Goal: Communication & Community: Answer question/provide support

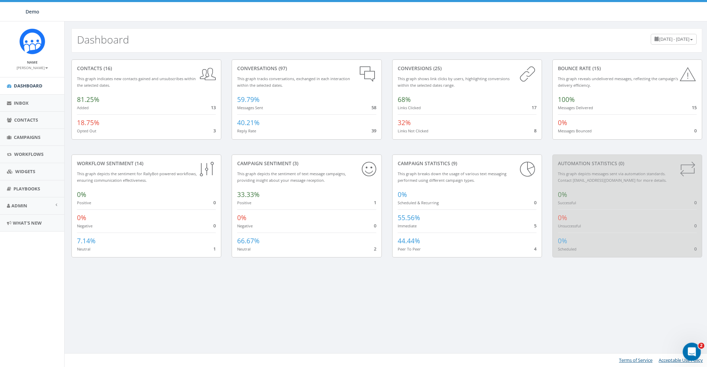
click at [693, 347] on icon "Open Intercom Messenger" at bounding box center [691, 350] width 11 height 11
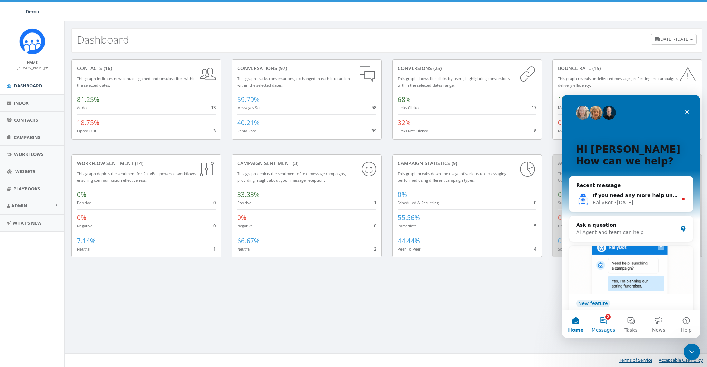
click at [603, 326] on button "2 Messages" at bounding box center [604, 324] width 28 height 28
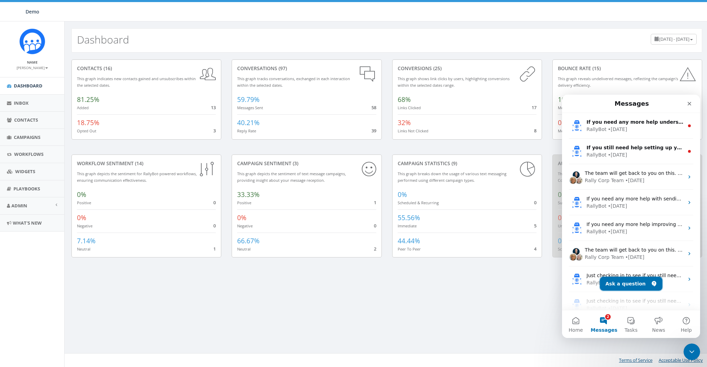
click at [623, 282] on button "Ask a question" at bounding box center [631, 284] width 63 height 14
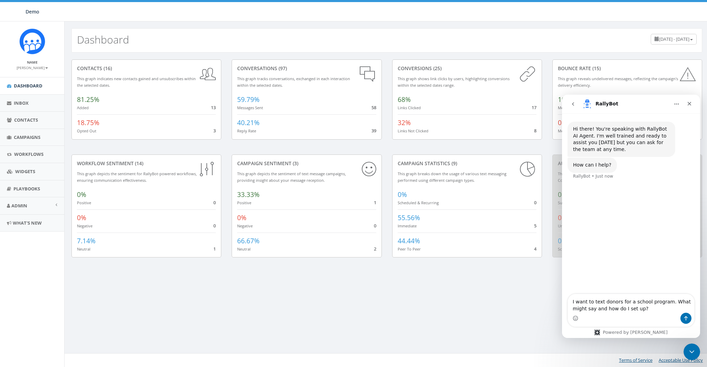
type textarea "I want to text donors for a school program. What might say and how do I set up?"
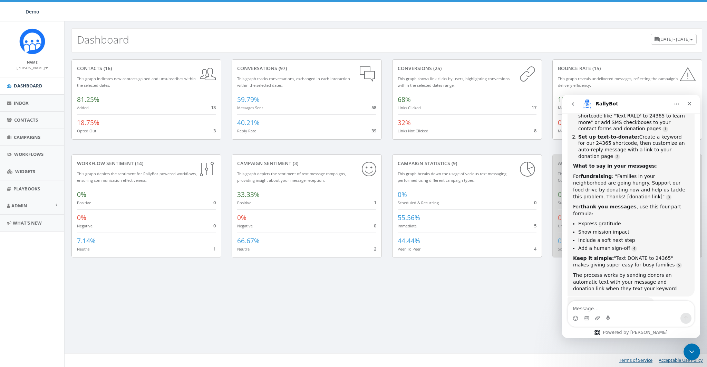
scroll to position [98, 0]
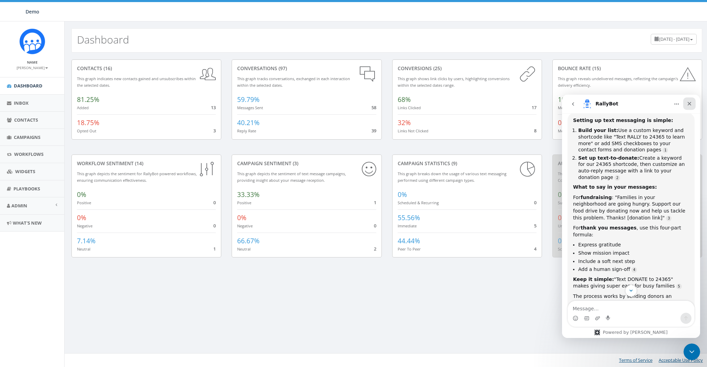
click at [693, 103] on div "Close" at bounding box center [690, 103] width 12 height 12
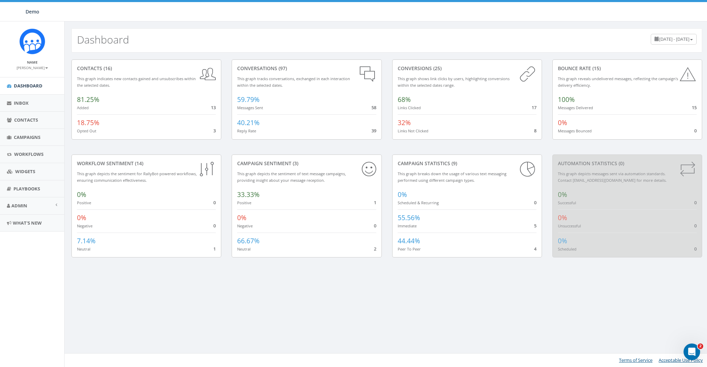
scroll to position [139, 0]
click at [25, 200] on link "Admin" at bounding box center [32, 205] width 64 height 17
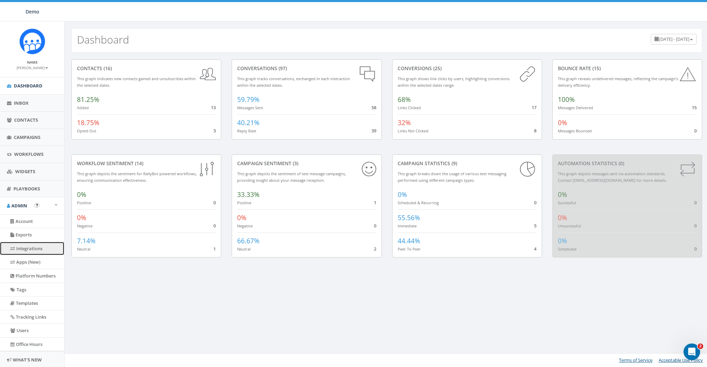
click at [21, 246] on link "Integrations" at bounding box center [32, 248] width 64 height 13
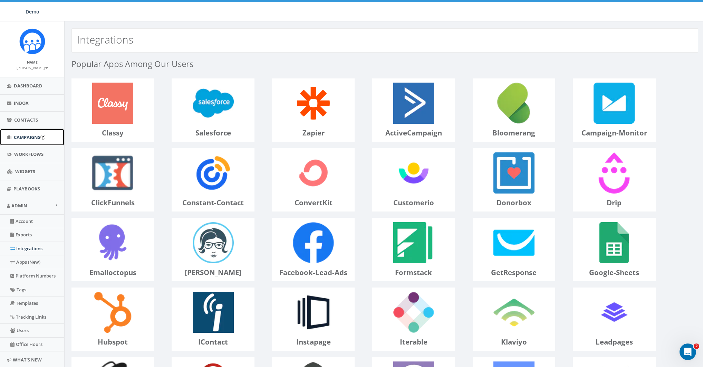
click at [18, 136] on span "Campaigns" at bounding box center [27, 137] width 27 height 6
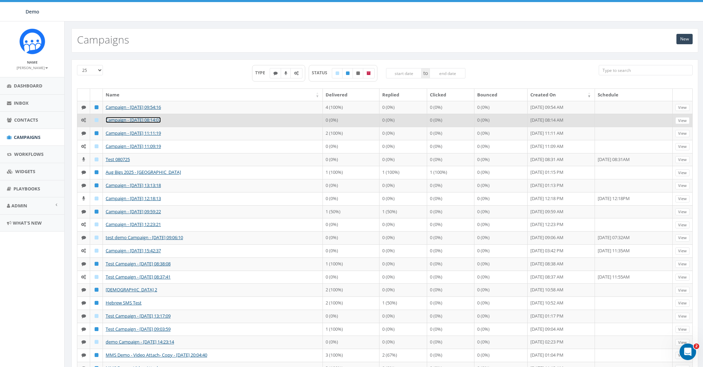
click at [140, 123] on link "Campaign - 08/27/2025, 08:14:07" at bounding box center [133, 120] width 55 height 6
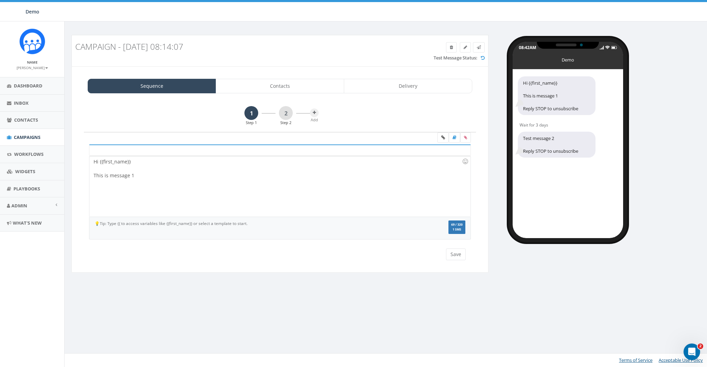
click at [122, 210] on div "Hi {{first_name}} This is message 1" at bounding box center [279, 186] width 381 height 60
click at [287, 113] on link "2" at bounding box center [286, 113] width 14 height 14
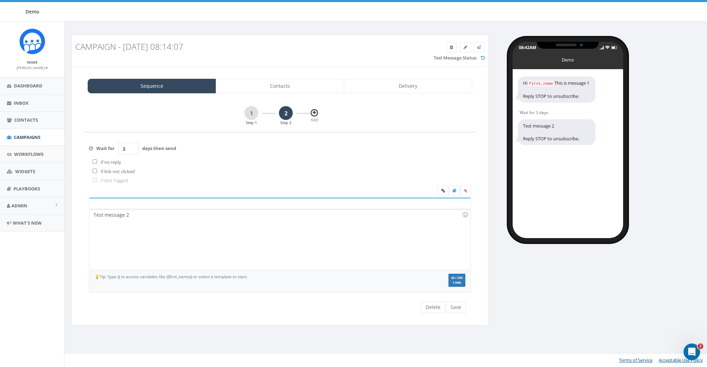
click at [315, 111] on icon at bounding box center [314, 113] width 3 height 4
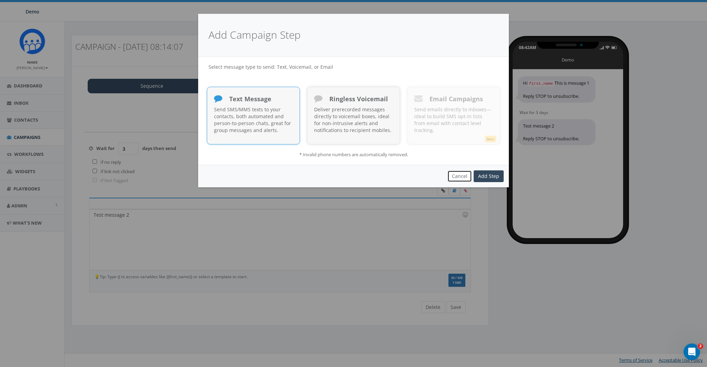
click at [461, 177] on button "Cancel" at bounding box center [460, 176] width 25 height 12
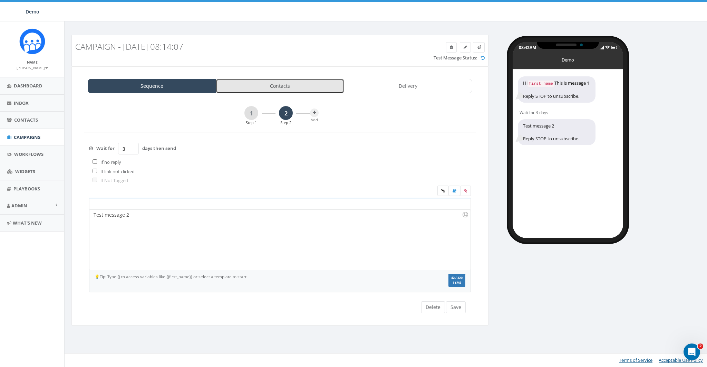
click at [292, 85] on link "Contacts" at bounding box center [280, 86] width 128 height 15
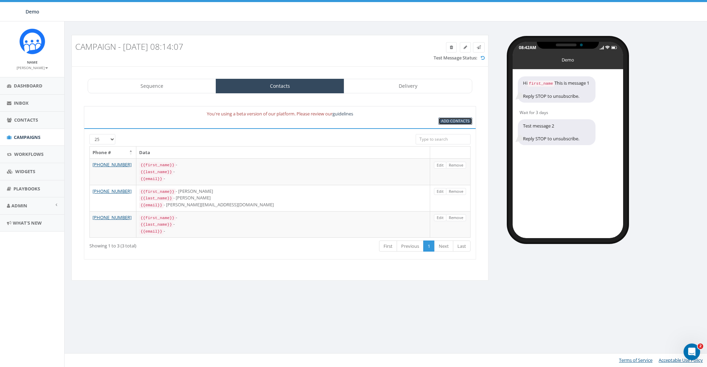
click at [459, 119] on span "Add Contacts" at bounding box center [455, 120] width 28 height 5
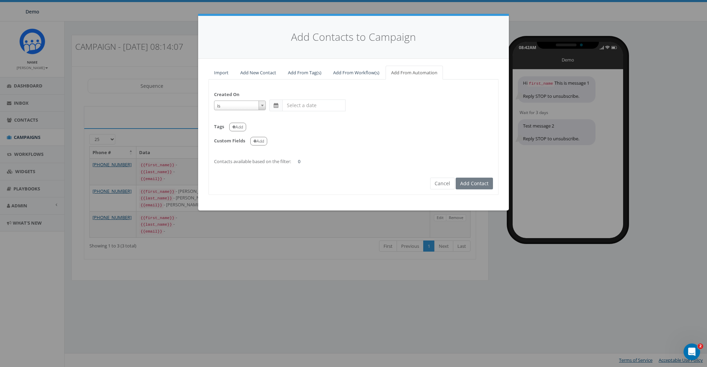
select select "is on or after"
type input "May 31 2025"
select select "contains"
select select "classy"
select select
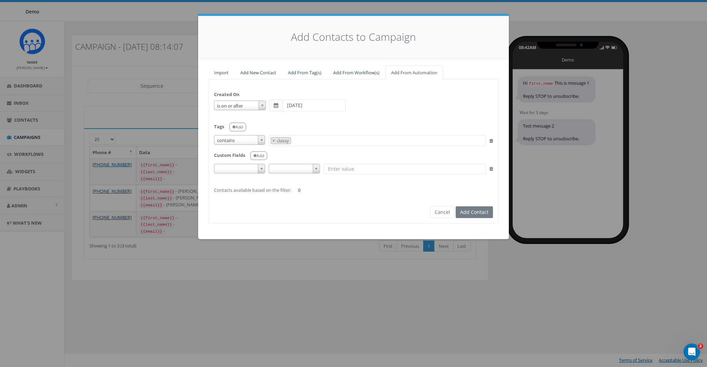
select select
type input "classy"
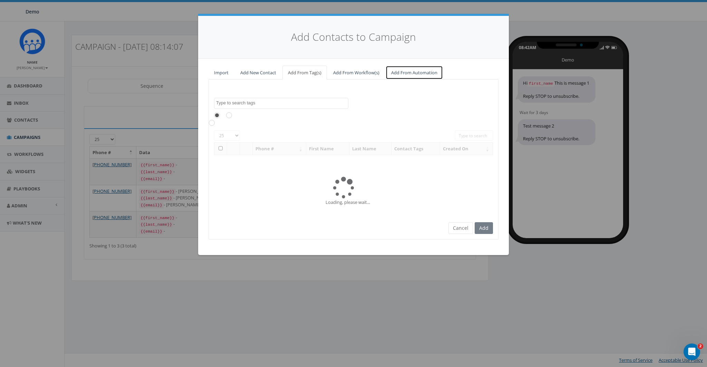
click at [408, 71] on link "Add From Automation" at bounding box center [414, 73] width 57 height 14
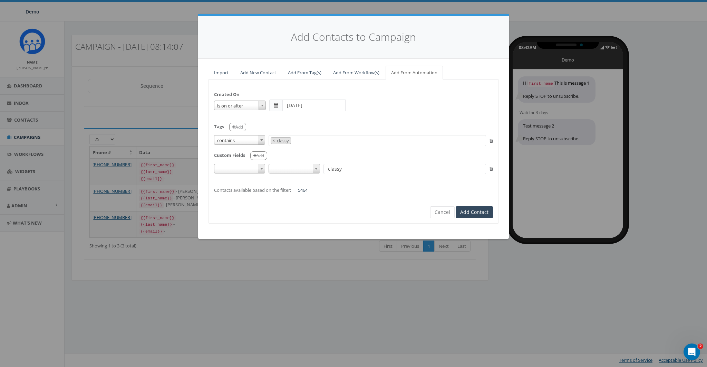
click at [248, 162] on div "Created On is is on or before is on or after is before is after is not is on or…" at bounding box center [353, 139] width 289 height 108
click at [240, 173] on span at bounding box center [239, 169] width 51 height 10
click at [245, 165] on span at bounding box center [239, 169] width 51 height 10
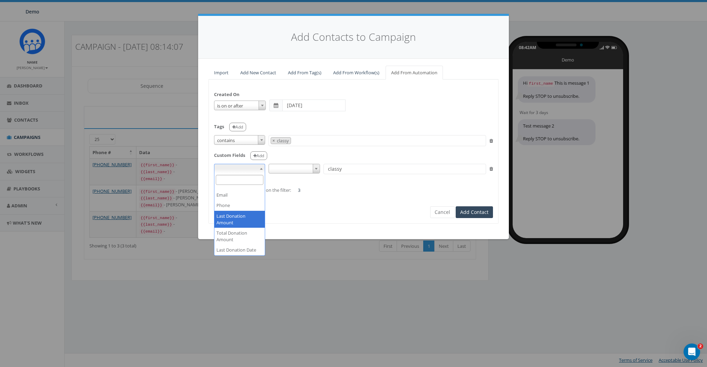
select select "auto_last_donation_amount"
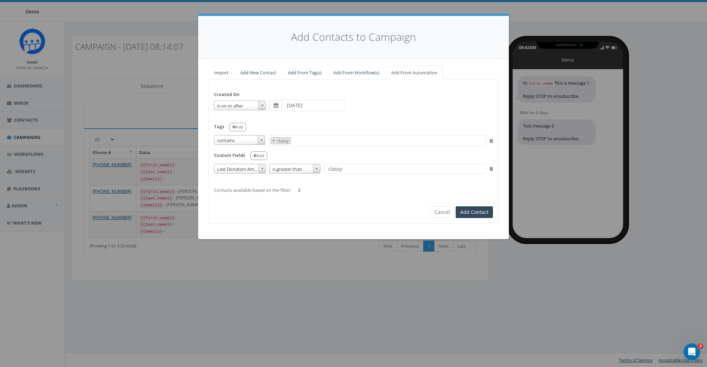
click at [354, 167] on input "classy" at bounding box center [405, 169] width 162 height 10
type input "250"
click at [354, 189] on div "Created On is is on or before is on or after is before is after is not is on or…" at bounding box center [353, 139] width 289 height 108
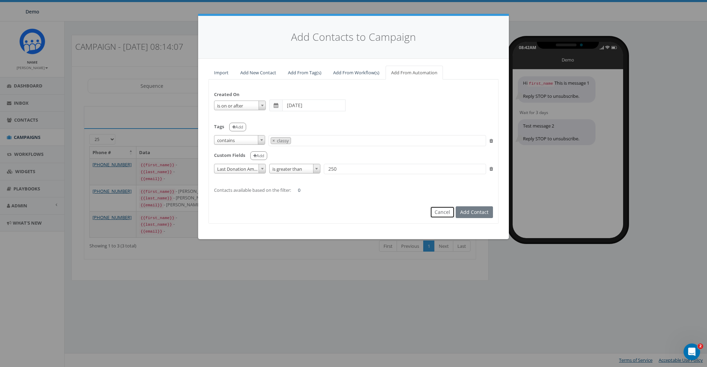
click at [450, 210] on button "Cancel" at bounding box center [442, 212] width 25 height 12
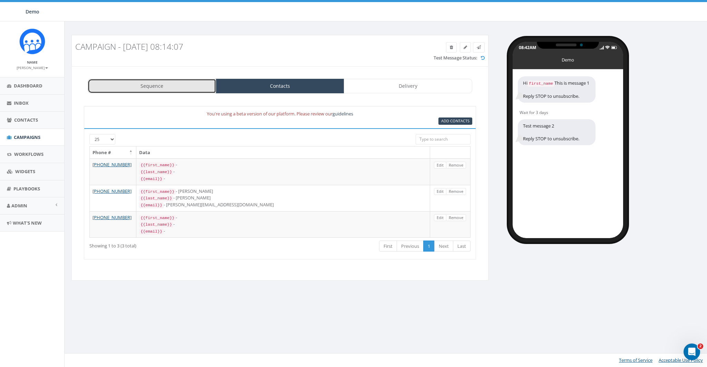
click at [153, 86] on link "Sequence" at bounding box center [152, 86] width 128 height 15
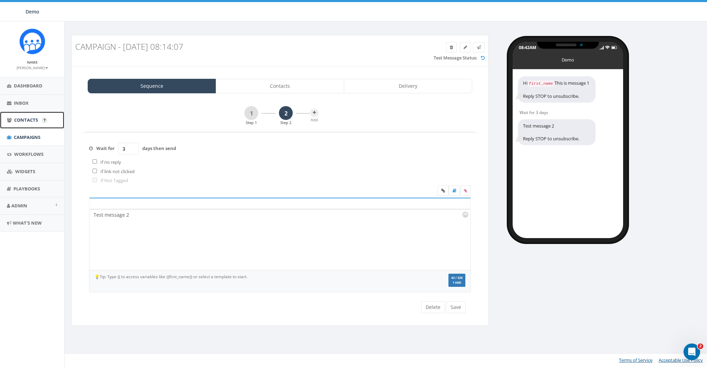
click at [24, 118] on span "Contacts" at bounding box center [26, 120] width 24 height 6
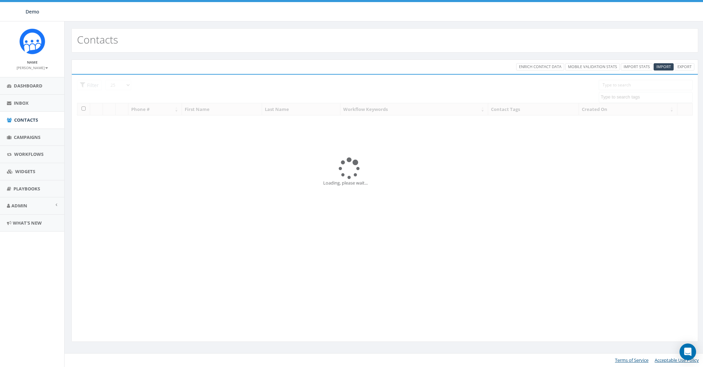
select select
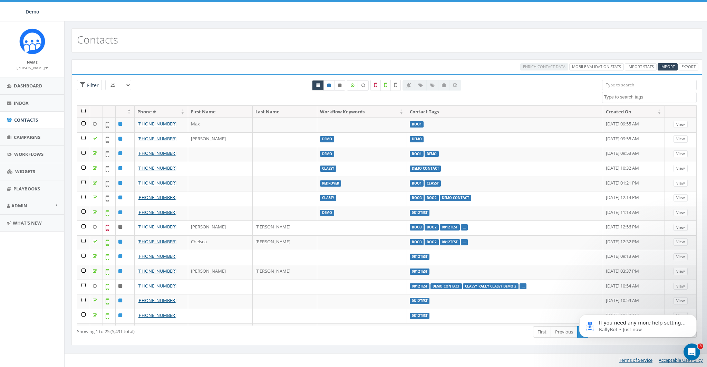
click at [269, 58] on div "Enrich Contact Data Mobile Validation Stats Import Stats Import Export Loading …" at bounding box center [387, 206] width 645 height 308
click at [17, 204] on span "Admin" at bounding box center [19, 205] width 16 height 6
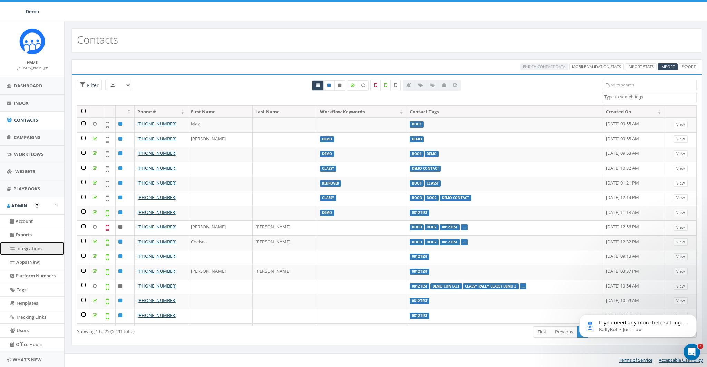
click at [23, 245] on link "Integrations" at bounding box center [32, 248] width 64 height 13
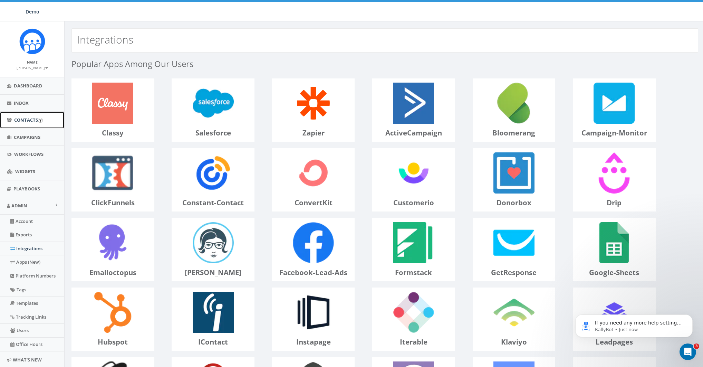
click at [27, 121] on span "Contacts" at bounding box center [26, 120] width 24 height 6
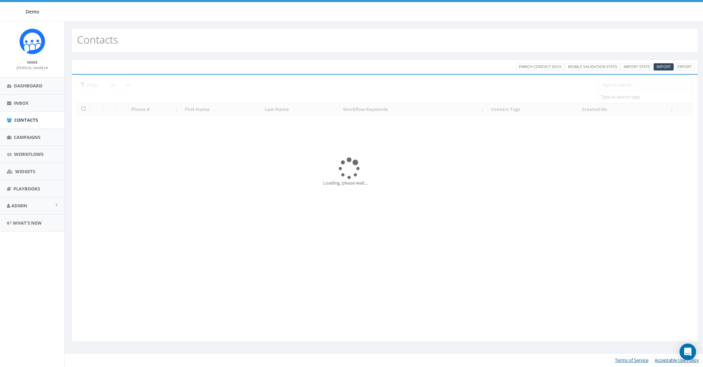
select select
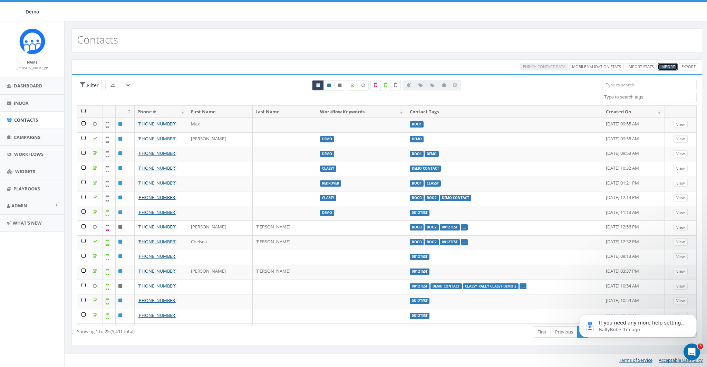
click at [667, 64] on link "Import" at bounding box center [668, 66] width 20 height 7
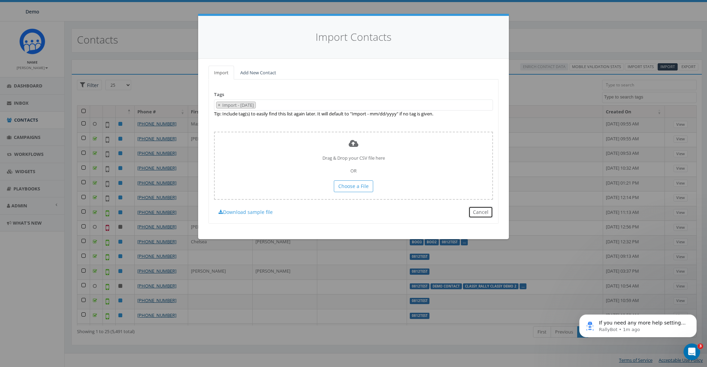
click at [483, 208] on button "Cancel" at bounding box center [481, 212] width 25 height 12
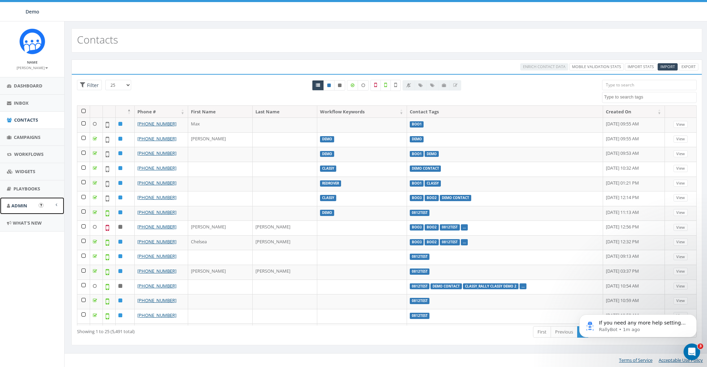
click at [27, 203] on span "Admin" at bounding box center [19, 205] width 16 height 6
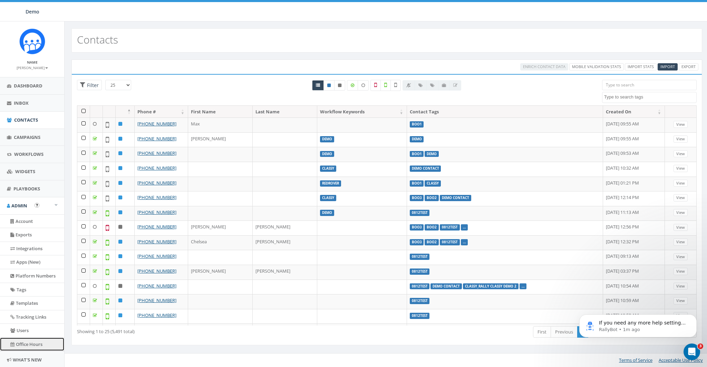
click at [24, 341] on link "Office Hours" at bounding box center [32, 343] width 64 height 13
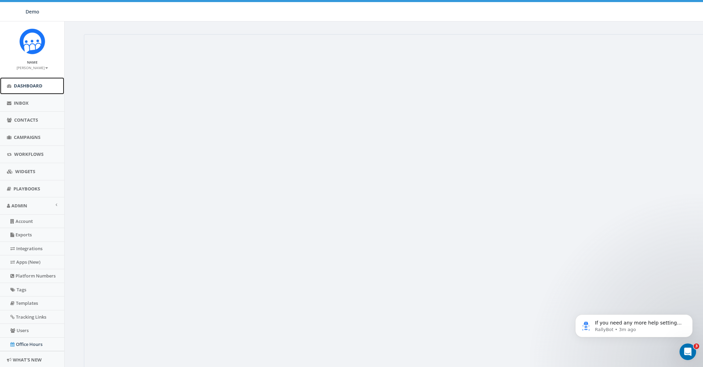
click at [32, 92] on link "Dashboard" at bounding box center [32, 85] width 64 height 17
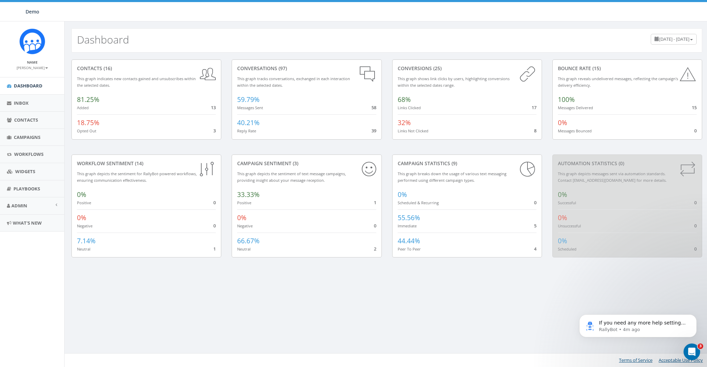
click at [518, 296] on div "Dashboard [DATE] - [DATE] contacts (16) This graph indicates new contacts gaine…" at bounding box center [386, 193] width 645 height 345
click at [20, 207] on span "Admin" at bounding box center [19, 205] width 16 height 6
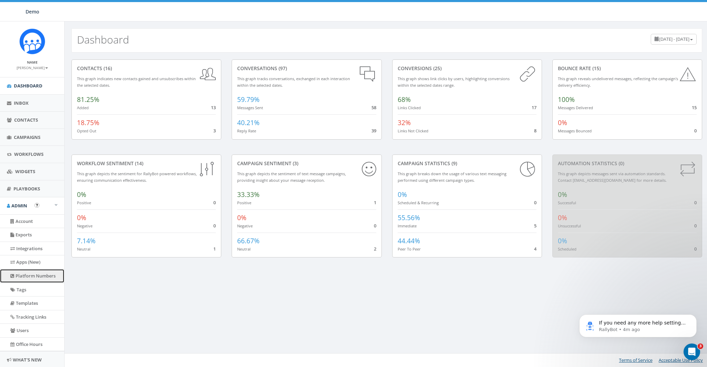
click at [26, 273] on link "Platform Numbers" at bounding box center [32, 275] width 64 height 13
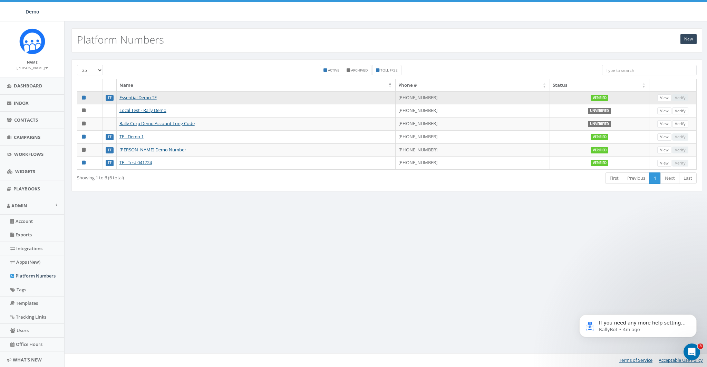
drag, startPoint x: 412, startPoint y: 96, endPoint x: 442, endPoint y: 97, distance: 30.4
click at [442, 97] on td "+1 833-734-0525" at bounding box center [473, 97] width 154 height 13
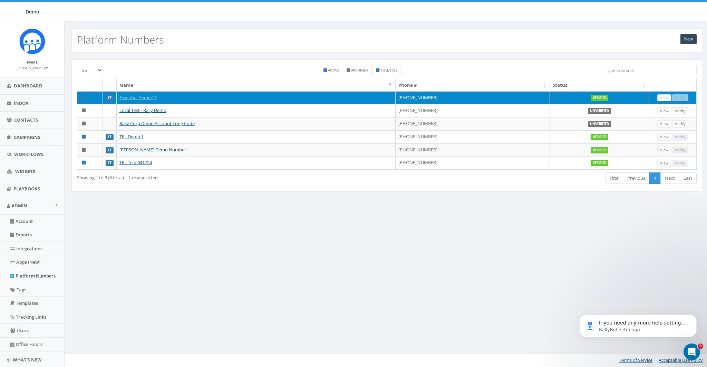
drag, startPoint x: 445, startPoint y: 96, endPoint x: 412, endPoint y: 98, distance: 33.2
click at [412, 98] on td "+1 833-734-0525" at bounding box center [473, 97] width 154 height 13
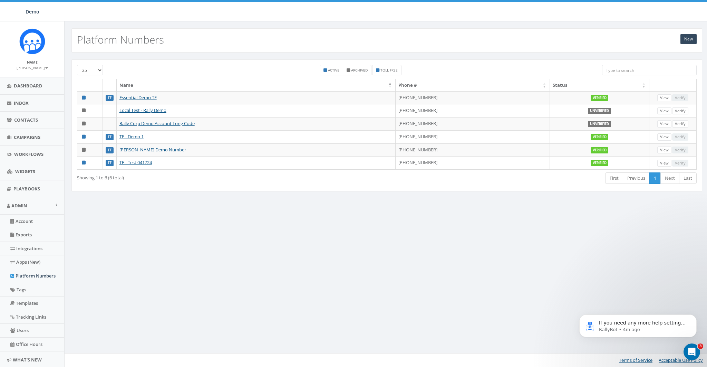
click at [472, 70] on div "Active Archived Toll Free" at bounding box center [360, 72] width 473 height 14
click at [23, 101] on span "Inbox" at bounding box center [21, 103] width 15 height 6
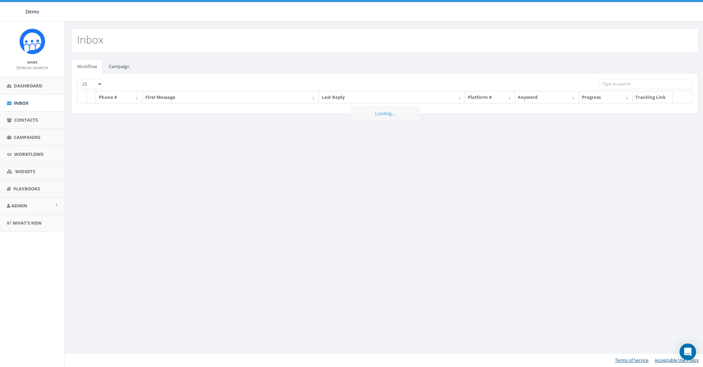
select select
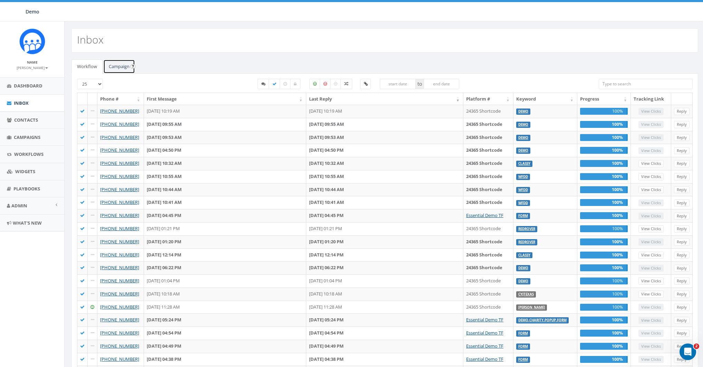
click at [118, 67] on link "Campaign" at bounding box center [119, 66] width 32 height 14
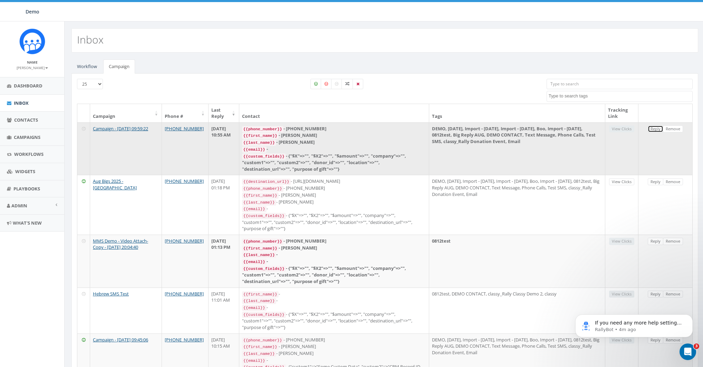
click at [655, 128] on link "Reply" at bounding box center [656, 128] width 16 height 7
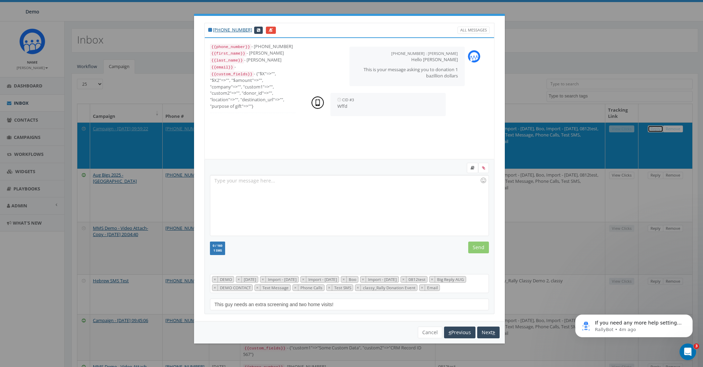
scroll to position [89, 0]
drag, startPoint x: 345, startPoint y: 214, endPoint x: 366, endPoint y: 206, distance: 22.6
click at [345, 214] on div at bounding box center [349, 205] width 278 height 60
click at [488, 330] on button "Next" at bounding box center [488, 332] width 22 height 12
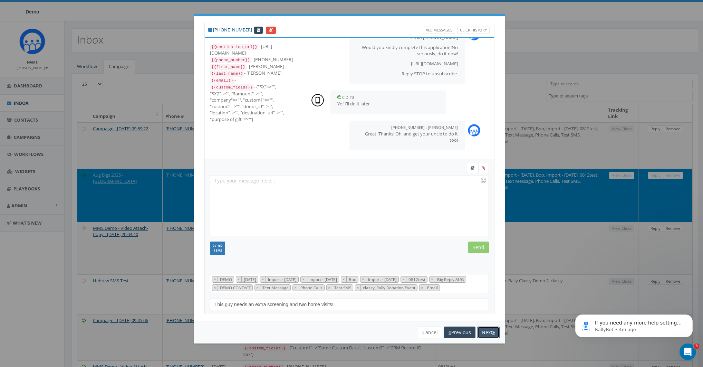
click at [488, 330] on button "Next" at bounding box center [488, 332] width 22 height 12
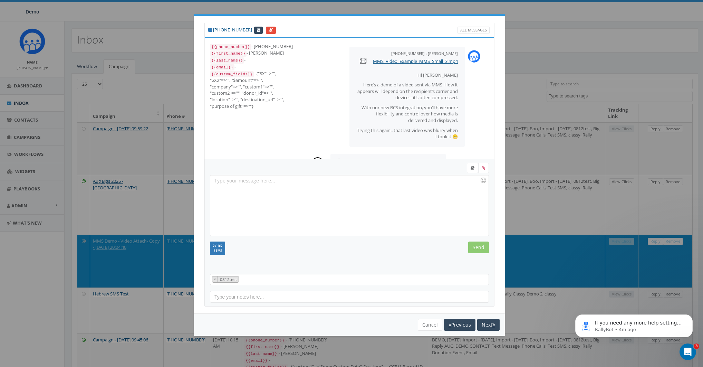
scroll to position [33, 0]
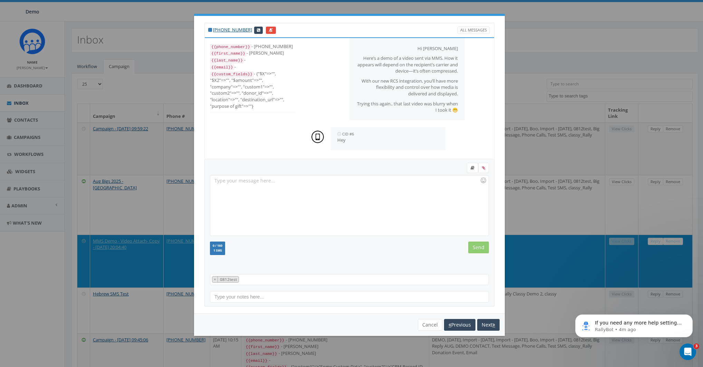
click at [488, 330] on div "You cannot attach more than one file! Please remove the old file and continue t…" at bounding box center [349, 324] width 311 height 22
click at [489, 325] on button "Next" at bounding box center [488, 325] width 22 height 12
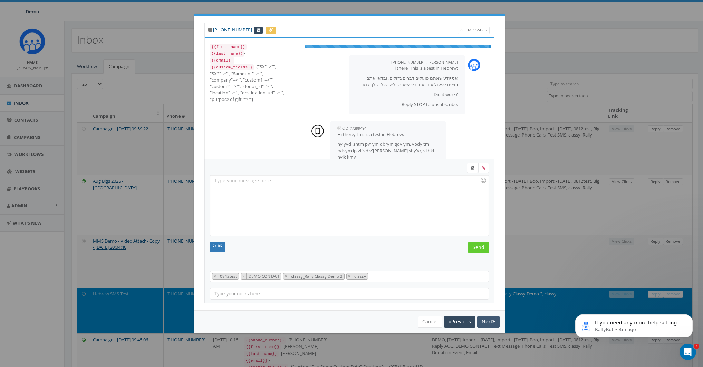
scroll to position [21, 0]
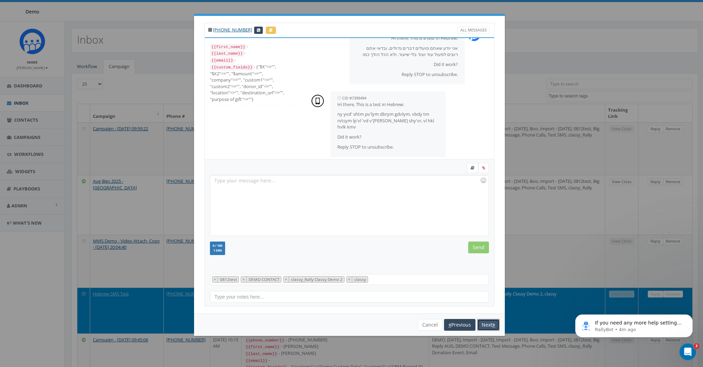
click at [489, 324] on button "Next" at bounding box center [488, 325] width 22 height 12
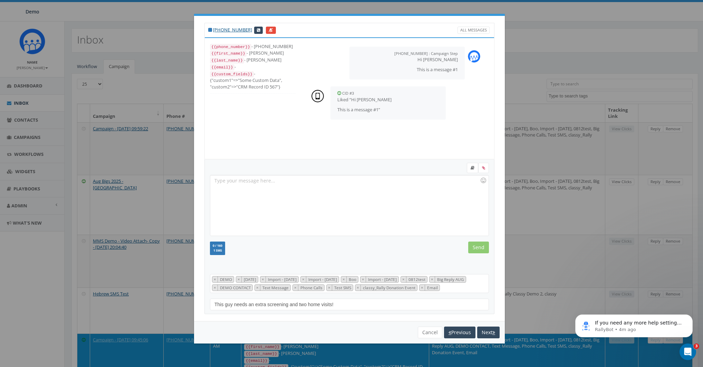
scroll to position [89, 0]
click at [481, 328] on button "Next" at bounding box center [488, 332] width 22 height 12
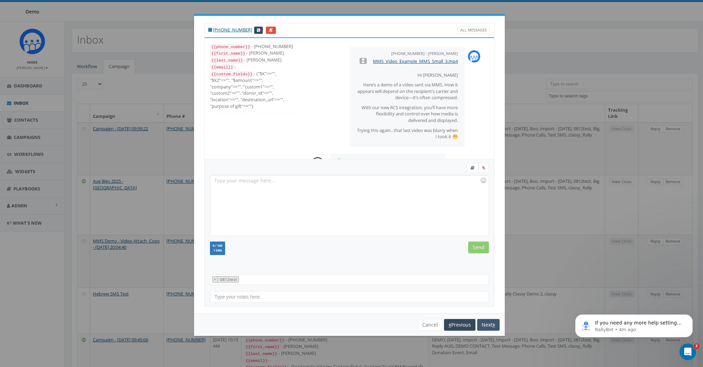
scroll to position [63, 0]
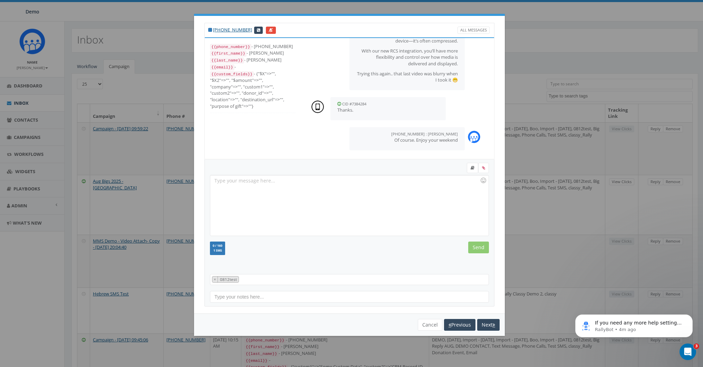
click at [234, 184] on div at bounding box center [349, 205] width 278 height 60
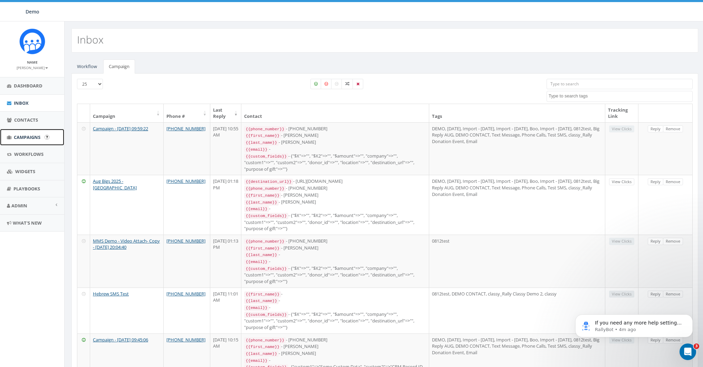
click at [23, 140] on span "Campaigns" at bounding box center [27, 137] width 27 height 6
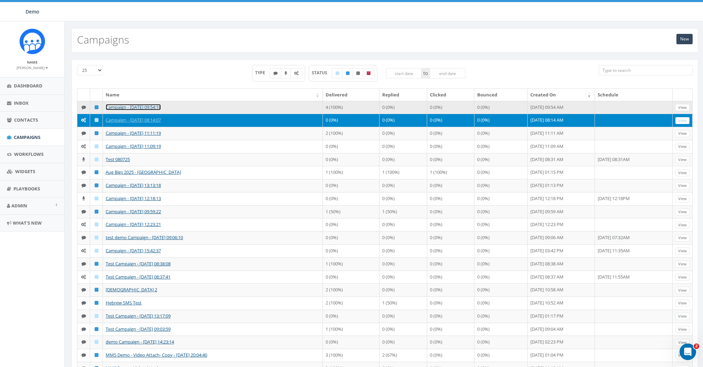
click at [120, 106] on link "Campaign - [DATE] 09:54:16" at bounding box center [133, 107] width 55 height 6
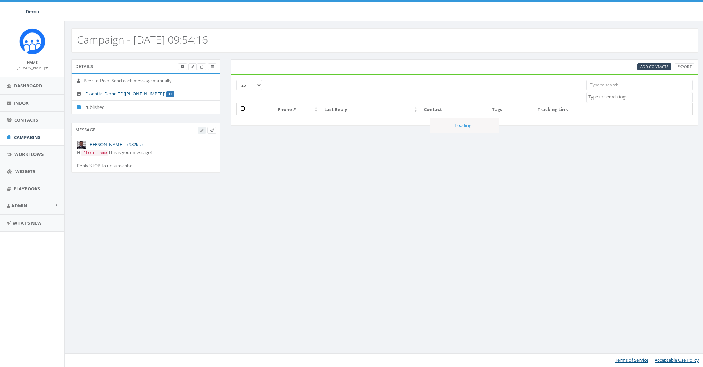
select select
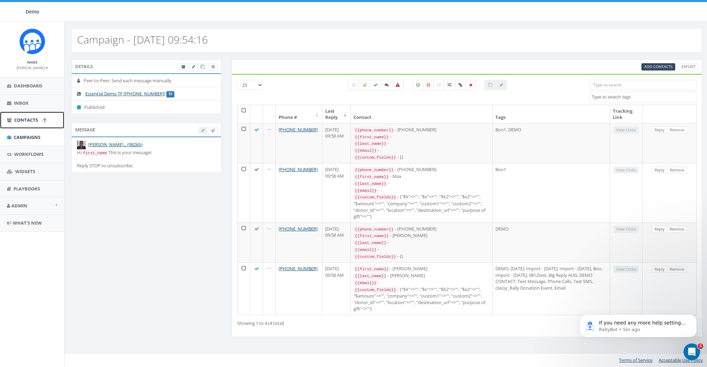
click at [20, 119] on span "Contacts" at bounding box center [26, 120] width 24 height 6
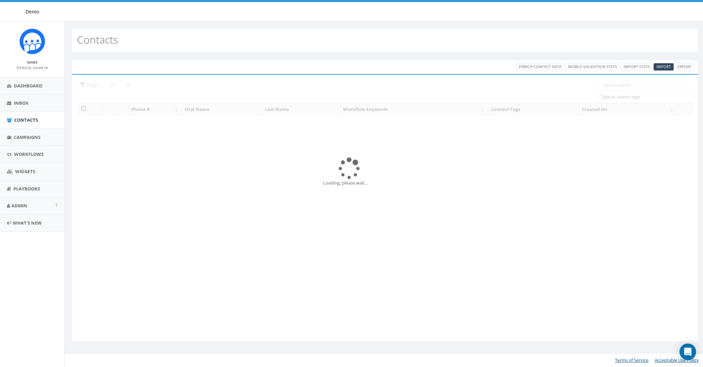
select select
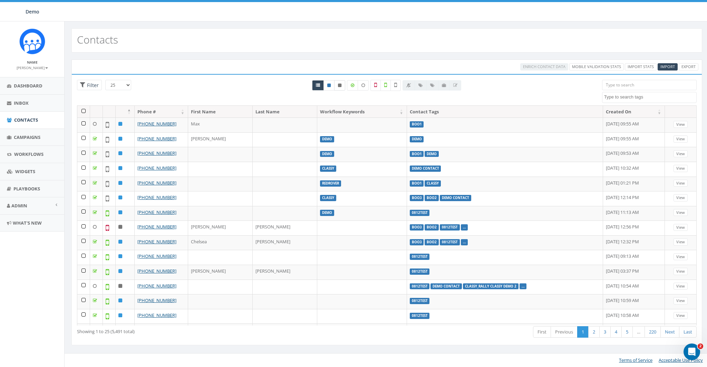
click at [342, 86] on icon at bounding box center [339, 85] width 3 height 4
radio input "true"
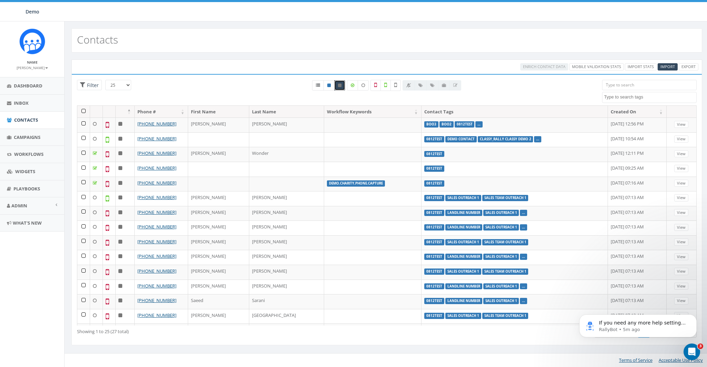
click at [337, 86] on link at bounding box center [339, 85] width 11 height 10
click at [322, 87] on link at bounding box center [318, 85] width 12 height 10
radio input "true"
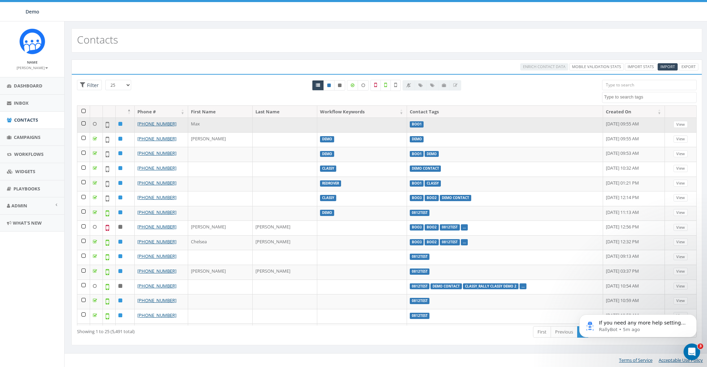
click at [83, 122] on td at bounding box center [83, 124] width 13 height 15
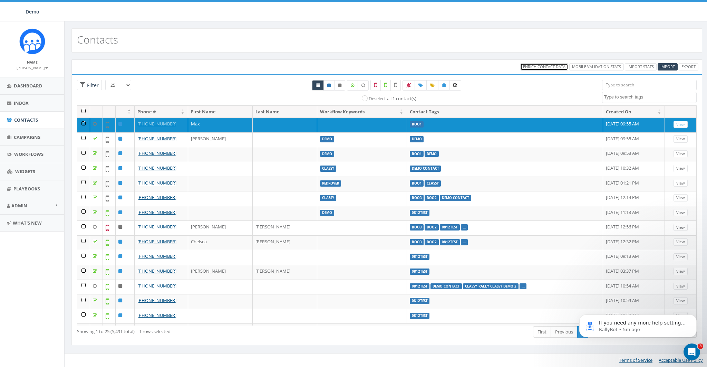
click at [544, 69] on link "Enrich Contact Data" at bounding box center [545, 66] width 48 height 7
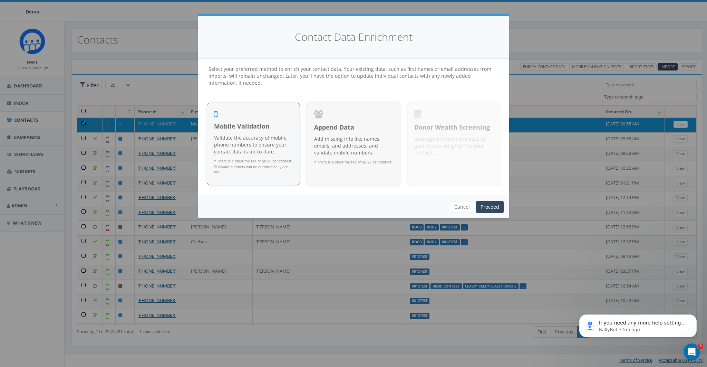
click at [248, 145] on p "Validate the accuracy of mobile phone numbers to ensure your contact data is up…" at bounding box center [253, 144] width 79 height 21
click at [351, 146] on p "Add missing info like names, emails, and addresses, and validate mobile numbers." at bounding box center [353, 145] width 79 height 21
click at [264, 146] on p "Validate the accuracy of mobile phone numbers to ensure your contact data is up…" at bounding box center [253, 144] width 79 height 21
click at [483, 203] on link "Proceed" at bounding box center [490, 207] width 28 height 12
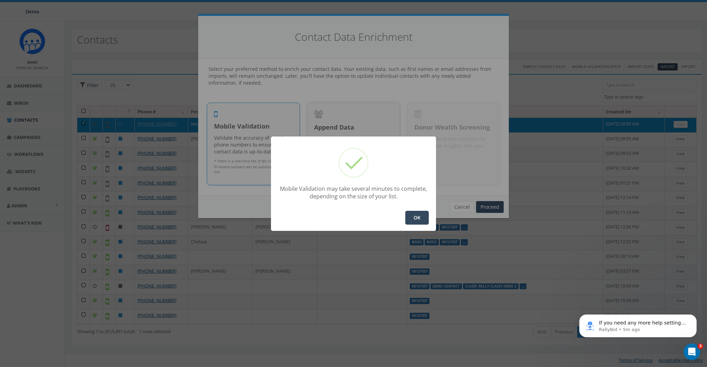
click at [414, 219] on button "OK" at bounding box center [416, 218] width 23 height 14
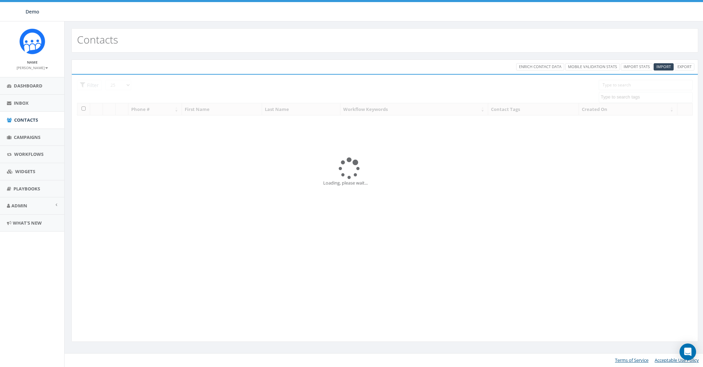
select select
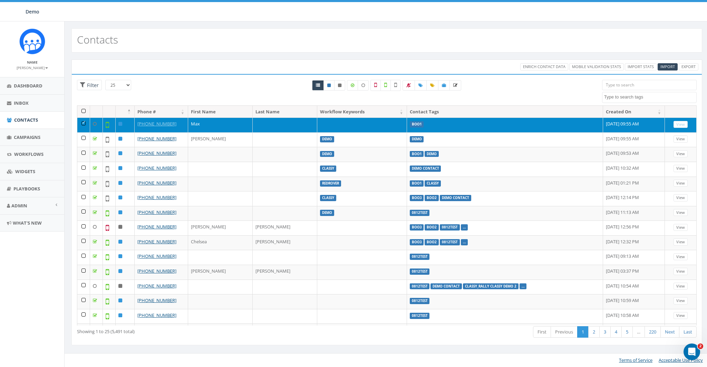
click at [82, 120] on td at bounding box center [83, 124] width 13 height 15
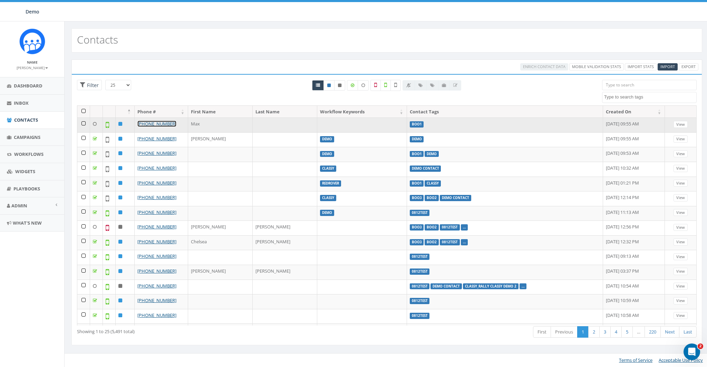
click at [155, 124] on link "[PHONE_NUMBER]" at bounding box center [156, 124] width 39 height 6
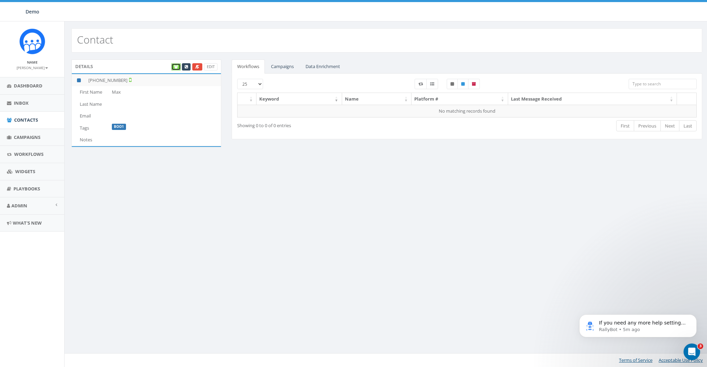
click at [176, 67] on icon at bounding box center [176, 67] width 4 height 4
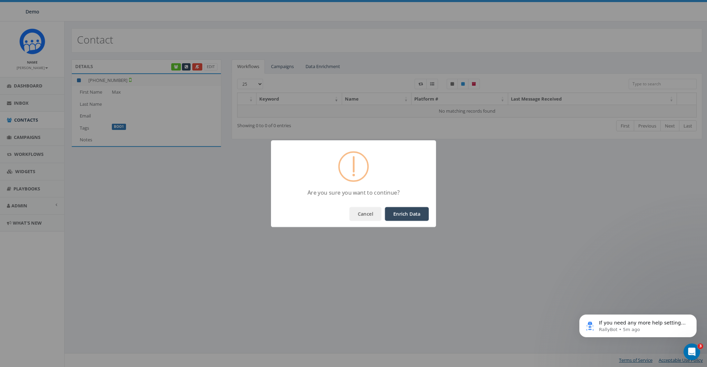
click at [388, 211] on button "Enrich Data" at bounding box center [407, 214] width 44 height 14
click at [413, 217] on button "OK" at bounding box center [416, 214] width 23 height 14
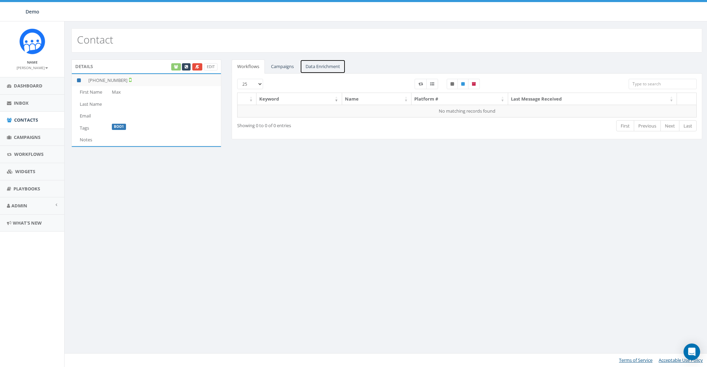
click at [322, 68] on link "Data Enrichment" at bounding box center [323, 66] width 46 height 14
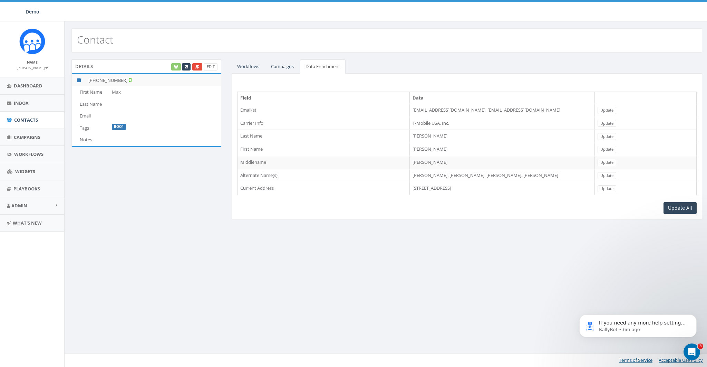
click at [410, 148] on td "[PERSON_NAME]" at bounding box center [502, 149] width 185 height 13
click at [410, 189] on td "[STREET_ADDRESS]" at bounding box center [502, 188] width 185 height 13
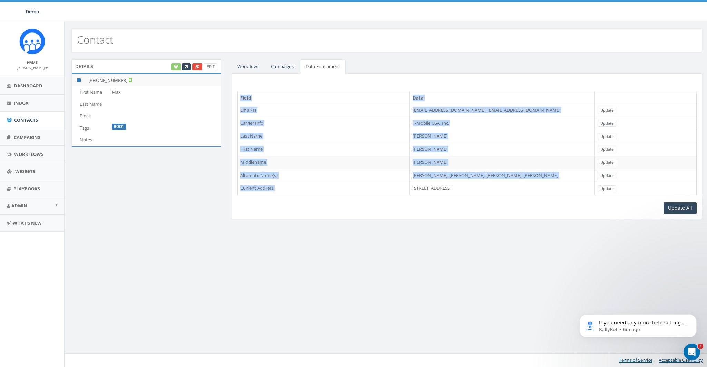
click at [410, 189] on td "[STREET_ADDRESS]" at bounding box center [502, 188] width 185 height 13
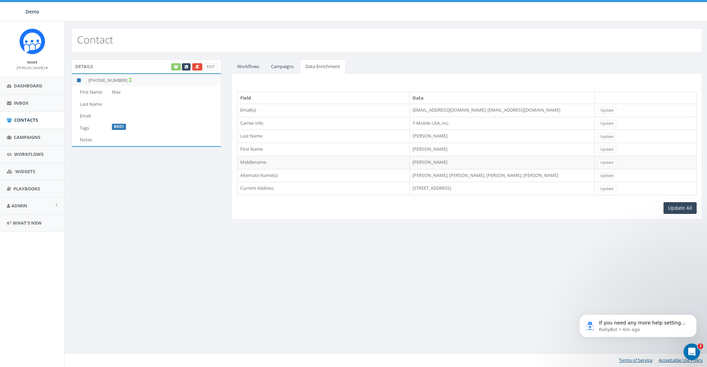
click at [406, 264] on div "Contact Details Edit +1 520-349-7374 First Name Max Last Name Email Tags Boo1 N…" at bounding box center [386, 193] width 645 height 345
click at [17, 89] on link "Dashboard" at bounding box center [32, 85] width 64 height 17
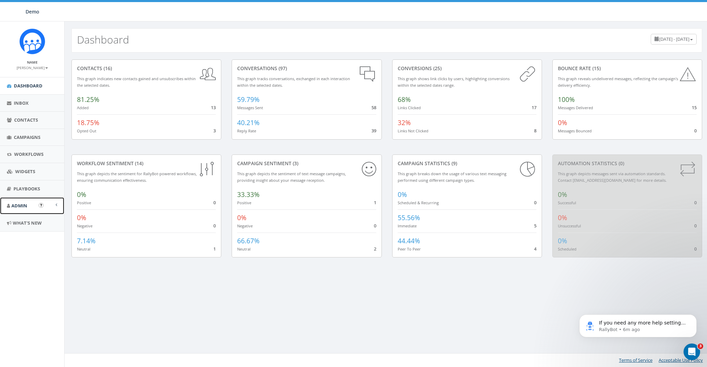
click at [27, 210] on link "Admin" at bounding box center [32, 205] width 64 height 17
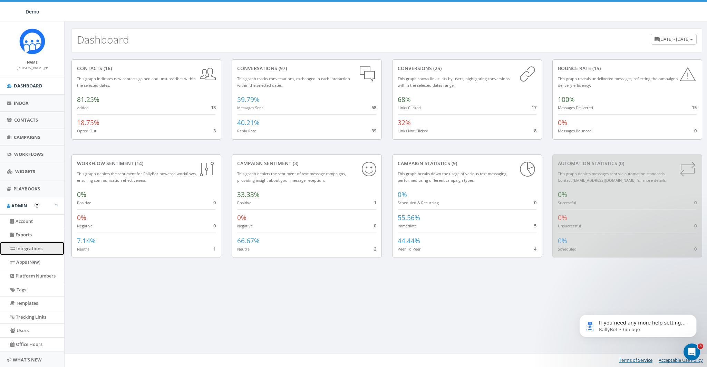
click at [27, 254] on link "Integrations" at bounding box center [32, 248] width 64 height 13
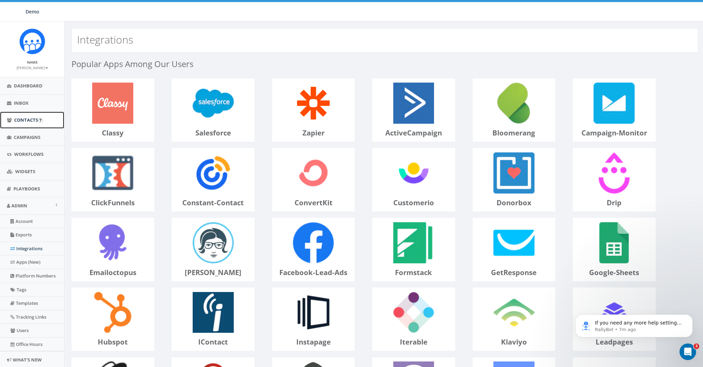
click at [27, 123] on link "Contacts" at bounding box center [32, 120] width 64 height 17
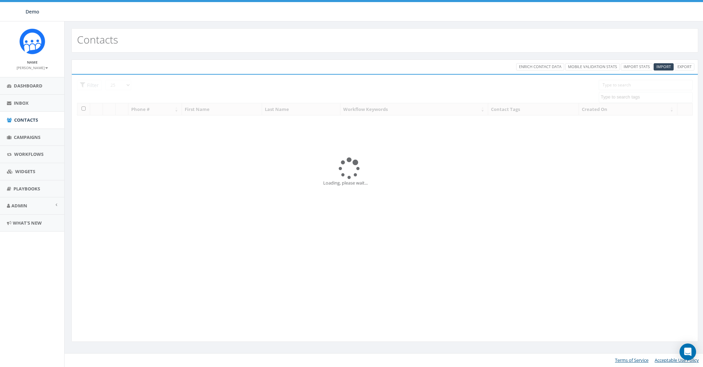
select select
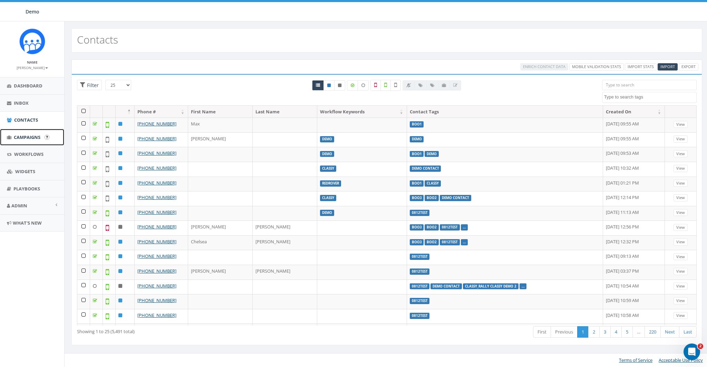
click at [23, 136] on span "Campaigns" at bounding box center [27, 137] width 27 height 6
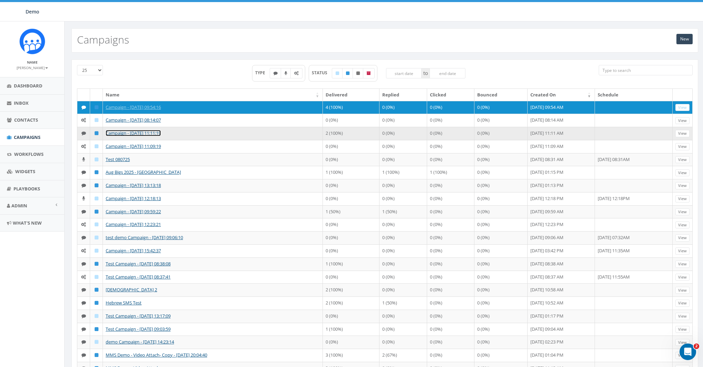
click at [120, 136] on link "Campaign - [DATE] 11:11:19" at bounding box center [133, 133] width 55 height 6
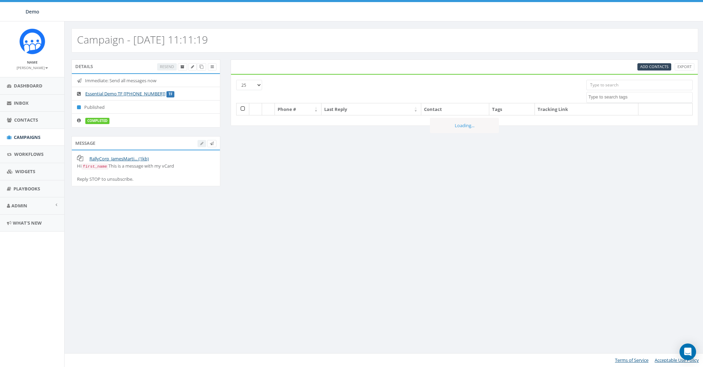
select select
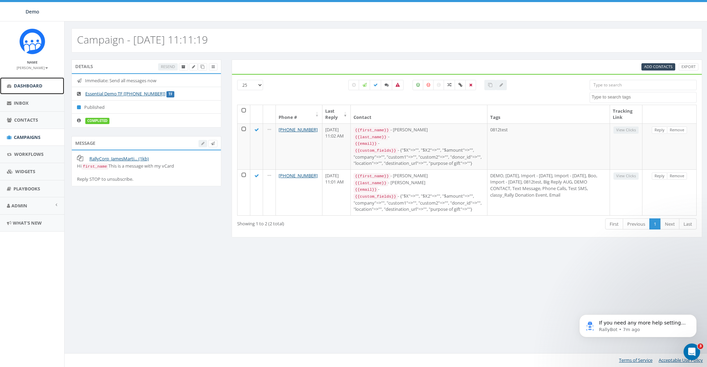
click at [26, 84] on span "Dashboard" at bounding box center [28, 86] width 29 height 6
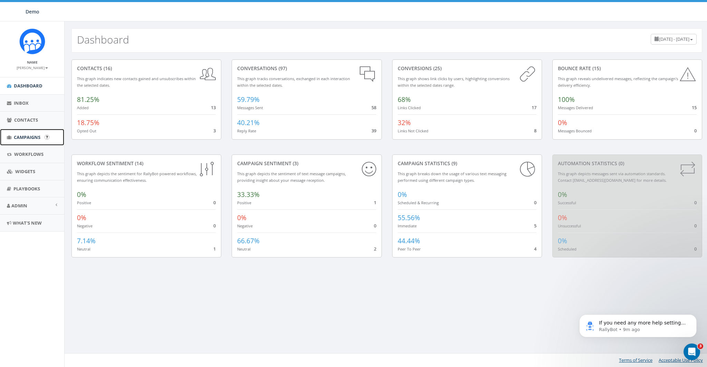
click at [17, 137] on span "Campaigns" at bounding box center [27, 137] width 27 height 6
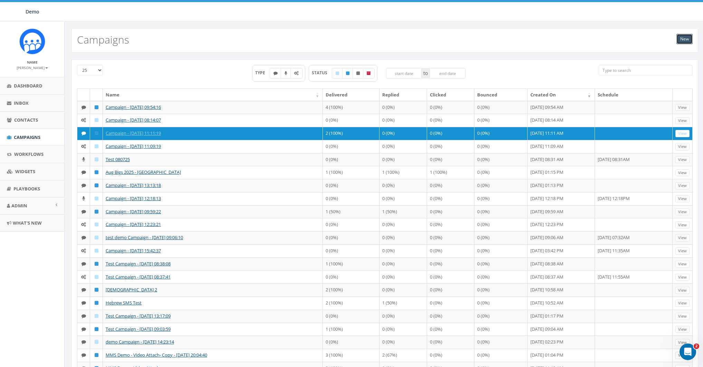
click at [679, 38] on link "New" at bounding box center [685, 39] width 16 height 10
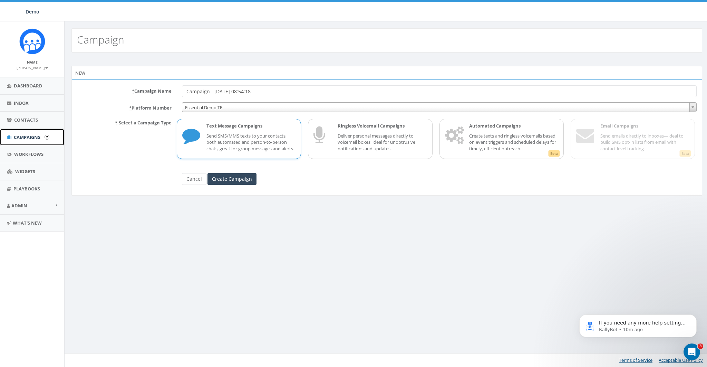
click at [30, 135] on span "Campaigns" at bounding box center [27, 137] width 27 height 6
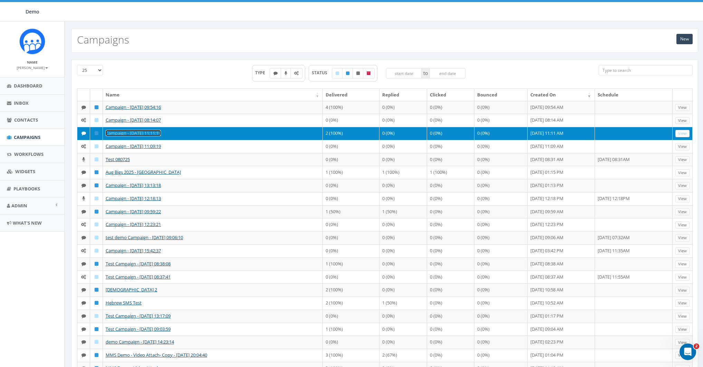
click at [116, 136] on link "Campaign - [DATE] 11:11:19" at bounding box center [133, 133] width 55 height 6
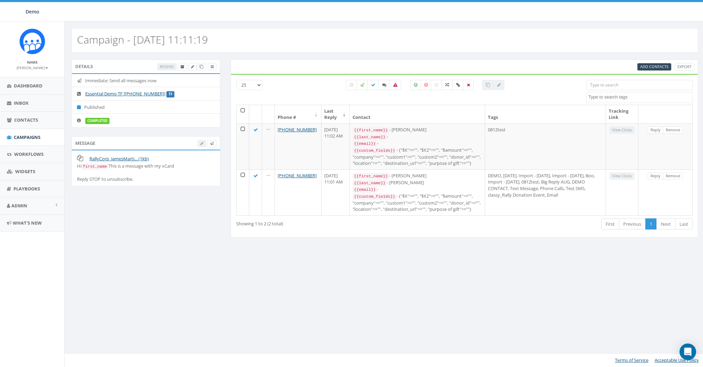
select select
click at [21, 90] on link "Dashboard" at bounding box center [32, 85] width 64 height 17
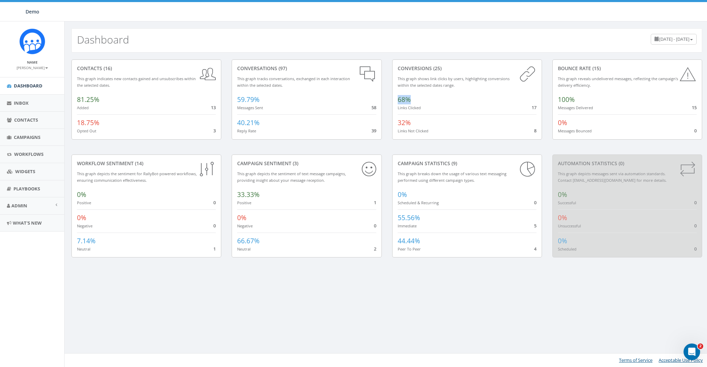
drag, startPoint x: 398, startPoint y: 99, endPoint x: 432, endPoint y: 99, distance: 33.5
click at [432, 99] on div "68% Links Clicked 17" at bounding box center [467, 101] width 139 height 19
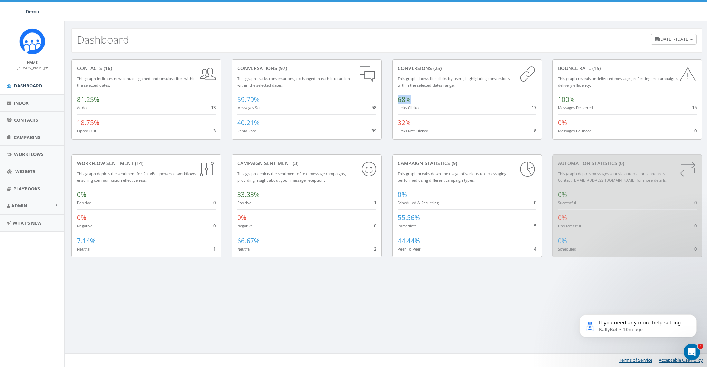
click at [490, 96] on div "68% Links Clicked 17" at bounding box center [467, 101] width 139 height 19
drag, startPoint x: 533, startPoint y: 105, endPoint x: 537, endPoint y: 105, distance: 4.1
click at [537, 105] on div "conversions (25) This graph shows link clicks by users, highlighting conversion…" at bounding box center [467, 99] width 150 height 80
click at [536, 104] on span "17" at bounding box center [534, 107] width 5 height 6
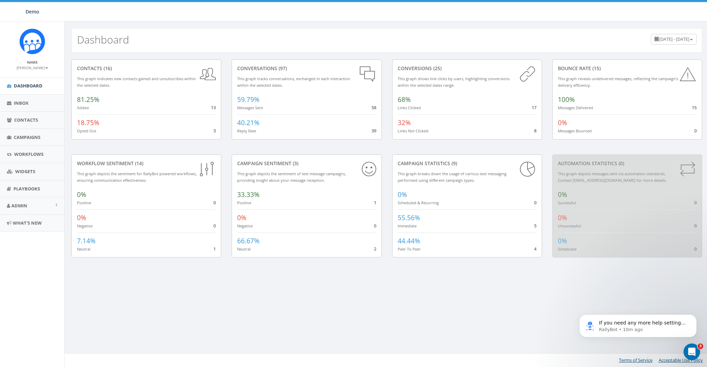
click at [409, 101] on span "68%" at bounding box center [404, 99] width 13 height 9
click at [22, 103] on span "Inbox" at bounding box center [21, 103] width 15 height 6
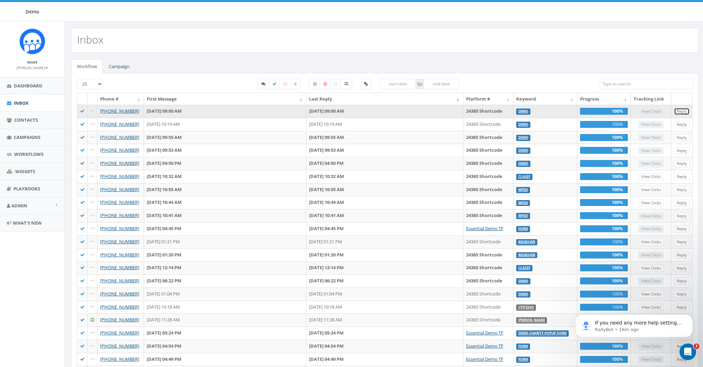
click at [685, 109] on link "Reply" at bounding box center [682, 111] width 16 height 7
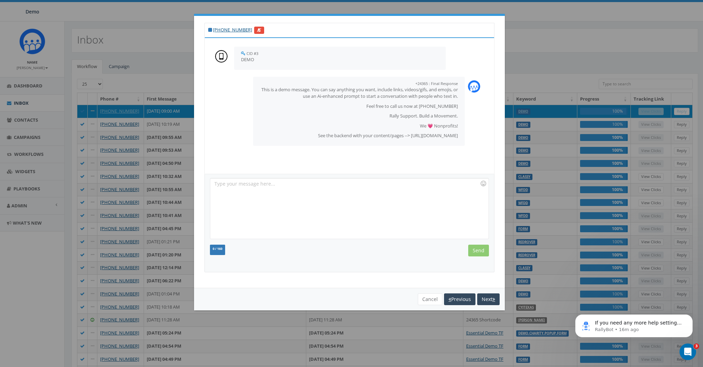
click at [301, 209] on div at bounding box center [349, 208] width 278 height 60
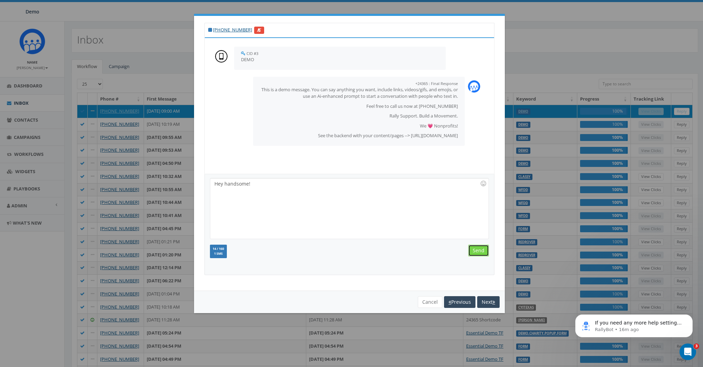
click at [479, 249] on input "Send" at bounding box center [478, 251] width 21 height 12
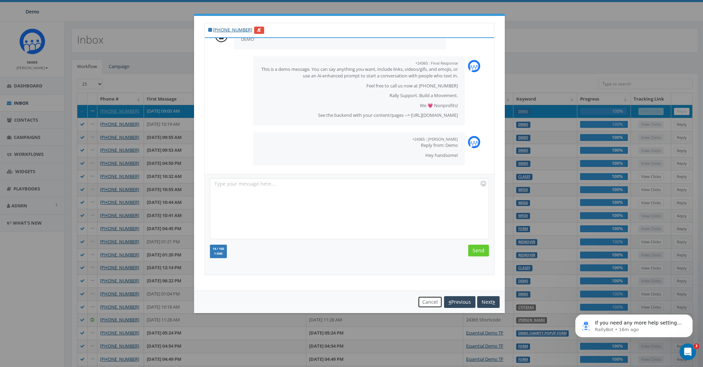
click at [425, 302] on button "Cancel" at bounding box center [430, 302] width 25 height 12
